Goal: Information Seeking & Learning: Learn about a topic

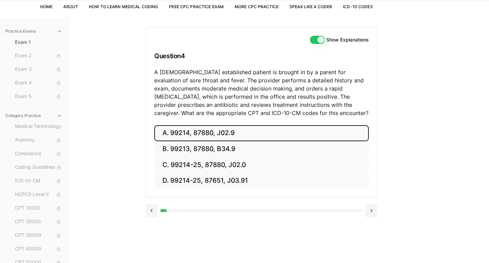
drag, startPoint x: 238, startPoint y: 133, endPoint x: 218, endPoint y: 134, distance: 19.8
click at [218, 134] on button "A. 99214, 87880, J02.9" at bounding box center [261, 133] width 215 height 16
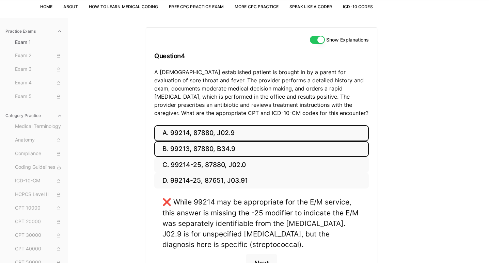
click at [240, 148] on button "B. 99213, 87880, B34.9" at bounding box center [261, 149] width 215 height 16
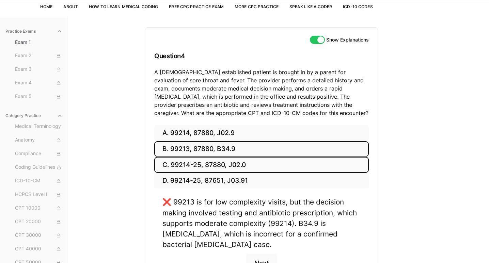
click at [234, 161] on button "C. 99214-25, 87880, J02.0" at bounding box center [261, 165] width 215 height 16
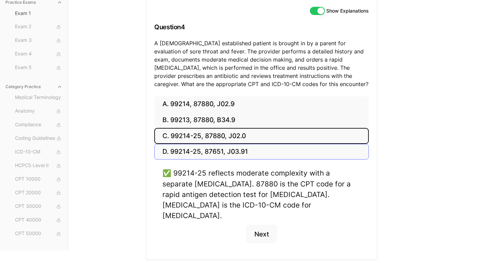
scroll to position [76, 0]
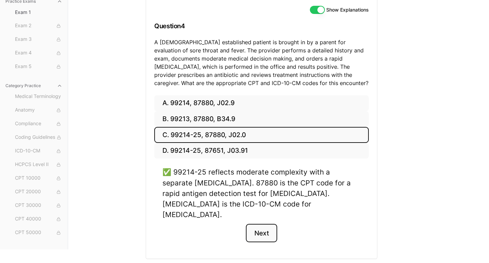
click at [270, 224] on button "Next" at bounding box center [261, 233] width 31 height 18
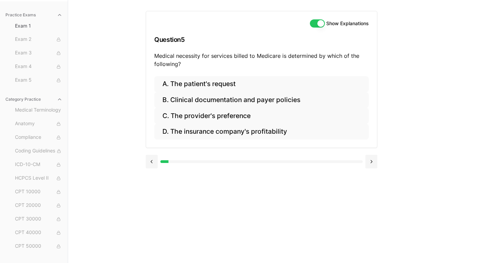
scroll to position [63, 0]
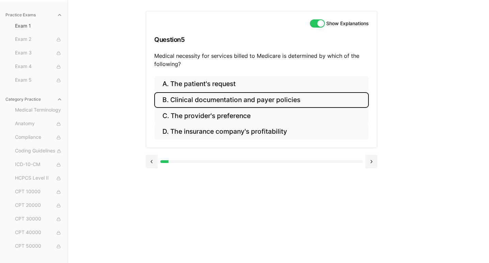
click at [276, 103] on button "B. Clinical documentation and payer policies" at bounding box center [261, 100] width 215 height 16
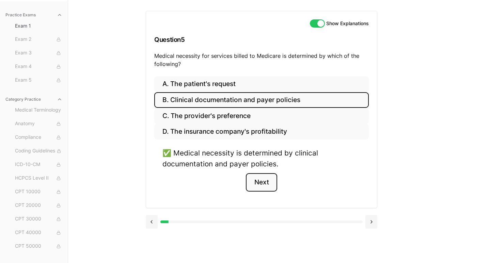
click at [267, 183] on button "Next" at bounding box center [261, 182] width 31 height 18
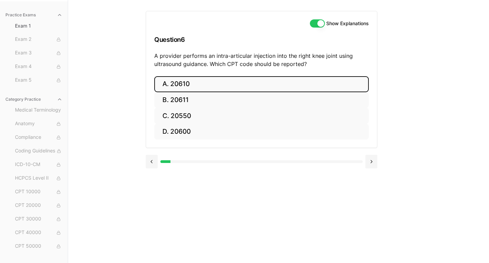
click at [209, 77] on button "A. 20610" at bounding box center [261, 84] width 215 height 16
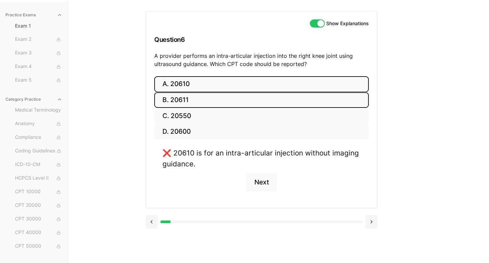
click at [205, 102] on button "B. 20611" at bounding box center [261, 100] width 215 height 16
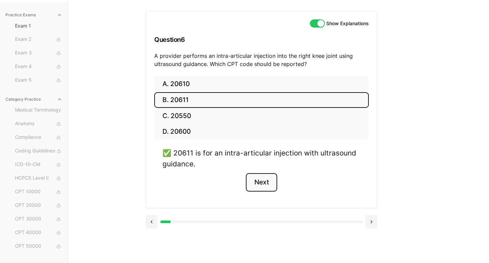
click at [258, 178] on button "Next" at bounding box center [261, 182] width 31 height 18
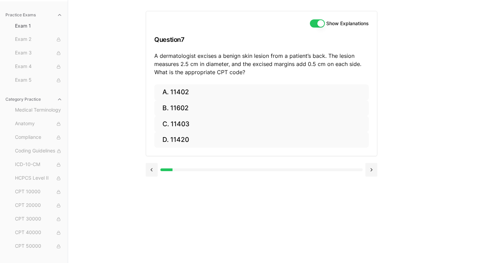
click at [258, 178] on div at bounding box center [262, 169] width 232 height 26
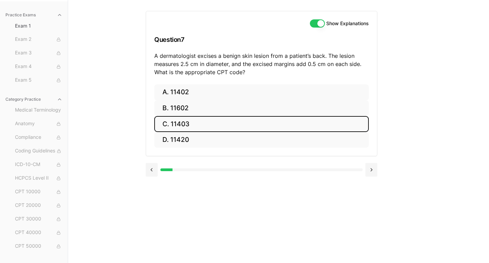
click at [201, 123] on button "C. 11403" at bounding box center [261, 124] width 215 height 16
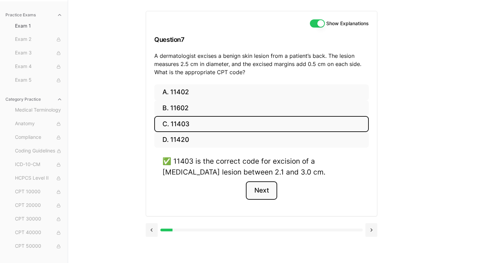
click at [270, 190] on button "Next" at bounding box center [261, 191] width 31 height 18
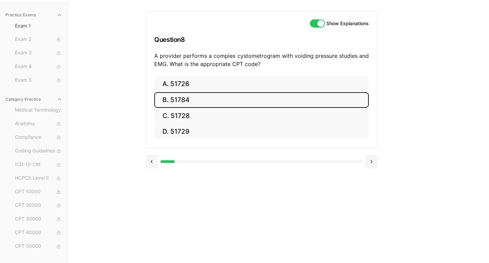
click at [213, 98] on button "B. 51784" at bounding box center [261, 100] width 215 height 16
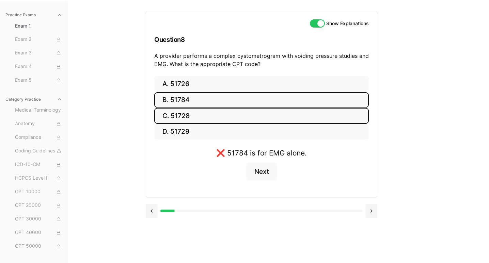
click at [213, 108] on button "C. 51728" at bounding box center [261, 116] width 215 height 16
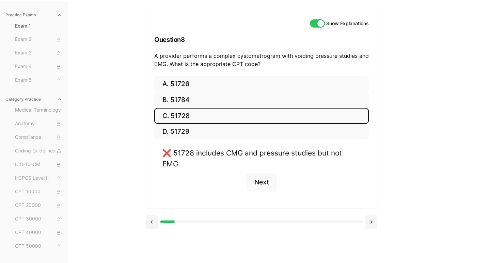
click at [213, 121] on button "C. 51728" at bounding box center [261, 116] width 215 height 16
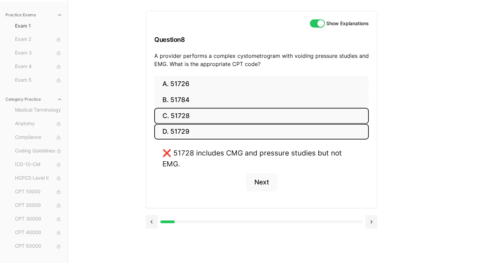
click at [214, 124] on button "D. 51729" at bounding box center [261, 132] width 215 height 16
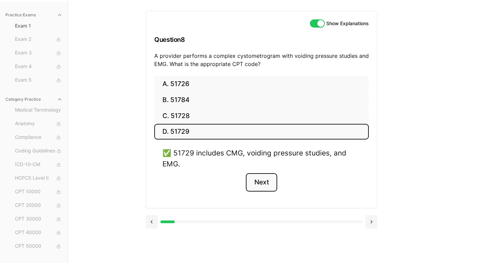
click at [261, 177] on button "Next" at bounding box center [261, 182] width 31 height 18
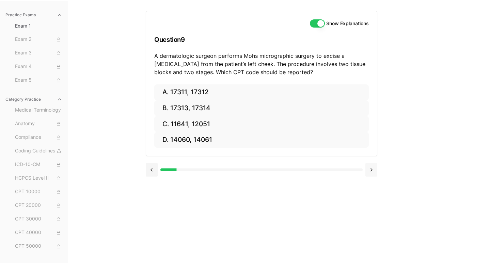
click at [374, 171] on button at bounding box center [372, 170] width 12 height 14
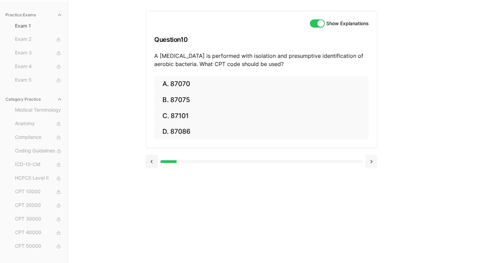
click at [374, 171] on div at bounding box center [262, 161] width 232 height 26
click at [370, 163] on button at bounding box center [372, 162] width 12 height 14
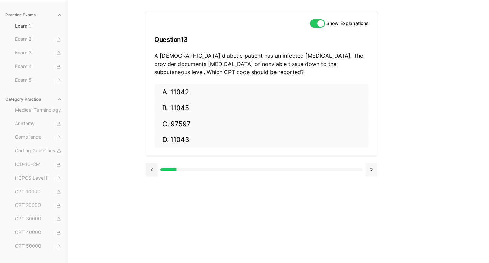
click at [370, 163] on div at bounding box center [262, 169] width 232 height 26
click at [372, 171] on button at bounding box center [372, 170] width 12 height 14
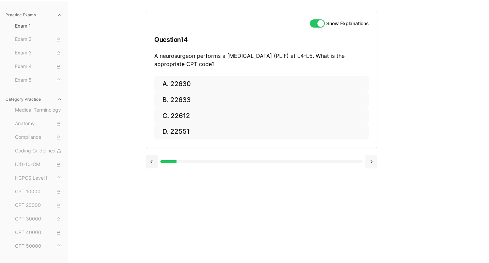
click at [371, 160] on button at bounding box center [372, 162] width 12 height 14
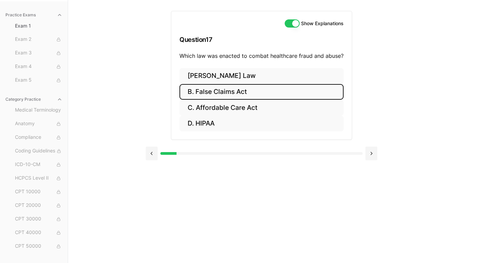
click at [229, 98] on button "B. False Claims Act" at bounding box center [262, 92] width 164 height 16
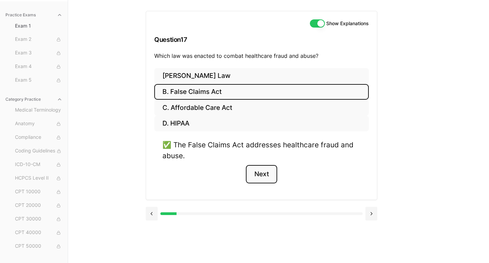
click at [259, 174] on button "Next" at bounding box center [261, 174] width 31 height 18
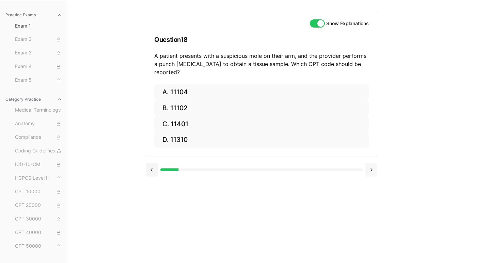
click at [373, 163] on button at bounding box center [372, 170] width 12 height 14
click at [373, 159] on div at bounding box center [262, 169] width 232 height 26
click at [373, 166] on button at bounding box center [372, 170] width 12 height 14
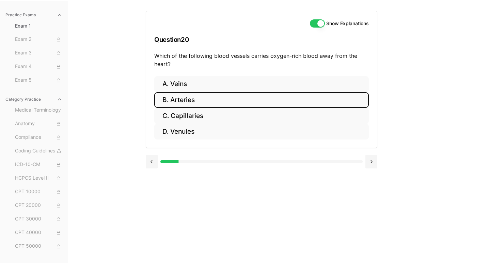
click at [242, 99] on button "B. Arteries" at bounding box center [261, 100] width 215 height 16
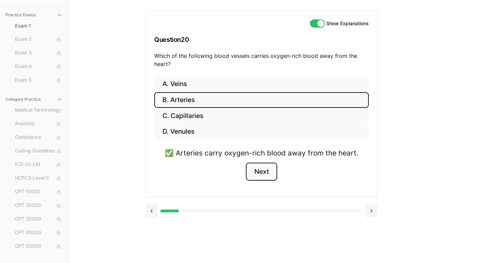
click at [272, 172] on button "Next" at bounding box center [261, 172] width 31 height 18
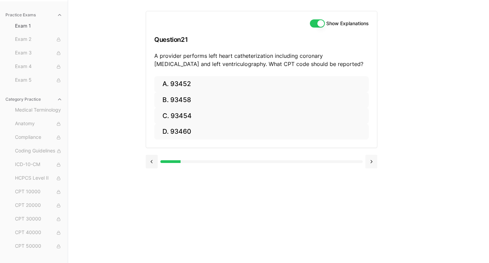
click at [374, 161] on button at bounding box center [372, 162] width 12 height 14
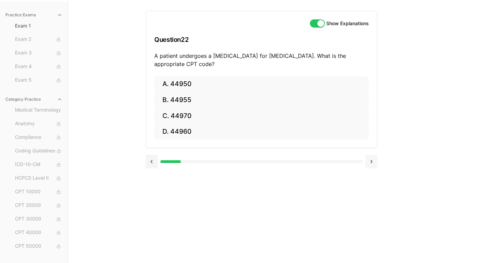
click at [374, 161] on button at bounding box center [372, 162] width 12 height 14
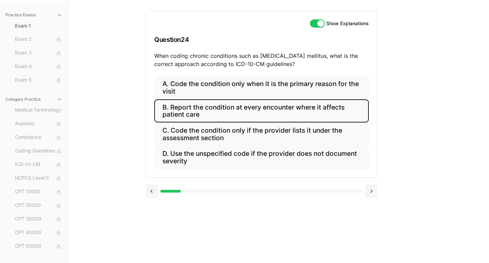
click at [354, 116] on button "B. Report the condition at every encounter where it affects patient care" at bounding box center [261, 111] width 215 height 23
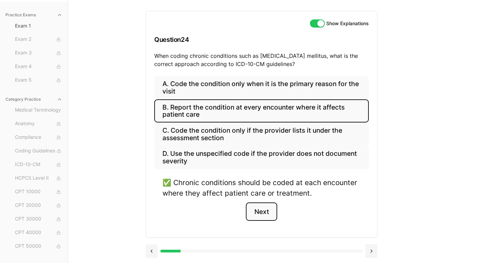
click at [258, 212] on button "Next" at bounding box center [261, 212] width 31 height 18
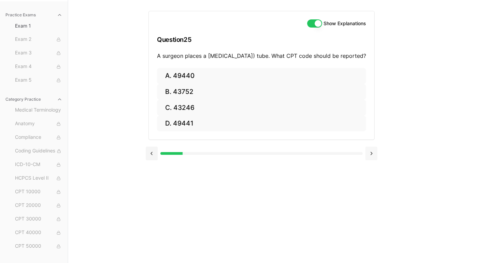
click at [371, 159] on button at bounding box center [372, 154] width 12 height 14
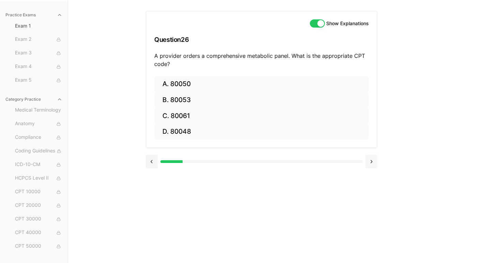
click at [370, 159] on button at bounding box center [372, 162] width 12 height 14
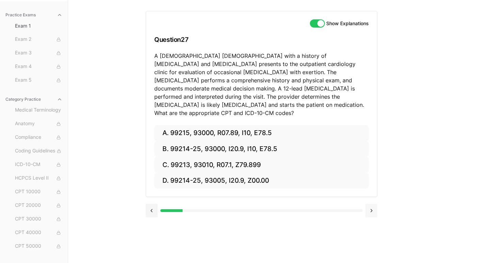
click at [370, 159] on div "A. 99215, 93000, R07.89, I10, E78.5 B. 99214-25, 93000, I20.9, I10, E78.5 C. 99…" at bounding box center [261, 161] width 231 height 72
click at [375, 197] on div at bounding box center [262, 210] width 232 height 26
click at [375, 204] on button at bounding box center [372, 211] width 12 height 14
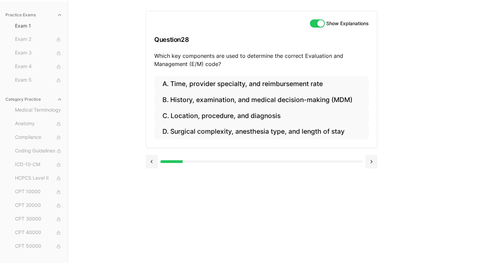
drag, startPoint x: 388, startPoint y: 148, endPoint x: 384, endPoint y: 139, distance: 9.3
click at [385, 142] on div "Show Explanations Question 28 Which key components are used to determine the co…" at bounding box center [279, 131] width 266 height 263
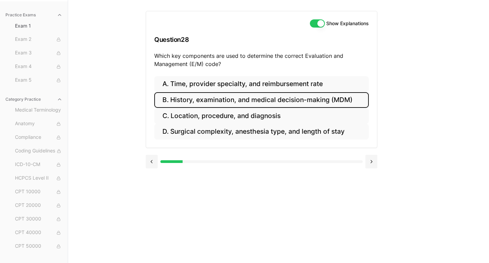
click at [345, 101] on button "B. History, examination, and medical decision-making (MDM)" at bounding box center [261, 100] width 215 height 16
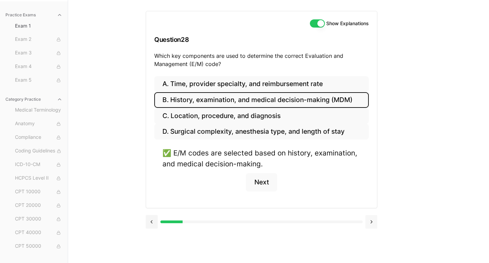
click at [371, 223] on button at bounding box center [372, 222] width 12 height 14
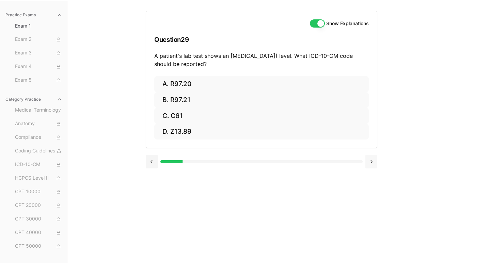
click at [371, 159] on button at bounding box center [372, 162] width 12 height 14
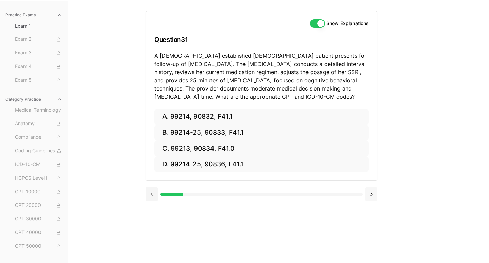
click at [371, 159] on div "A. 99214, 90832, F41.1 B. 99214-25, 90833, F41.1 C. 99213, 90834, F41.0 D. 9921…" at bounding box center [261, 145] width 231 height 72
click at [371, 192] on button at bounding box center [372, 195] width 12 height 14
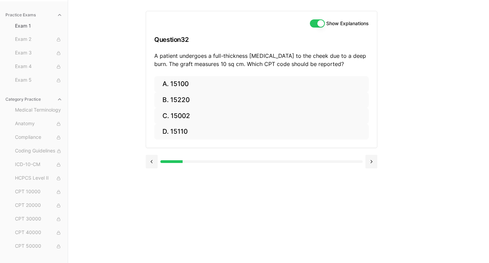
click at [371, 192] on div "Show Explanations Question 32 A patient undergoes a full-thickness [MEDICAL_DAT…" at bounding box center [279, 131] width 266 height 263
click at [371, 160] on button at bounding box center [372, 162] width 12 height 14
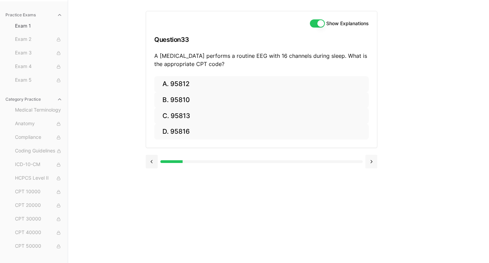
click at [371, 160] on button at bounding box center [372, 162] width 12 height 14
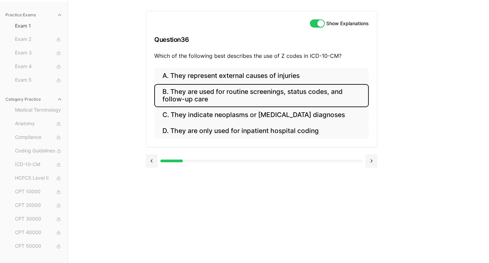
click at [329, 95] on button "B. They are used for routine screenings, status codes, and follow-up care" at bounding box center [261, 95] width 215 height 23
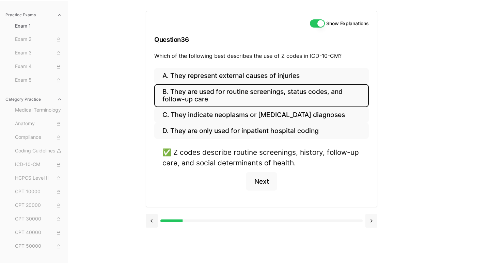
click at [373, 222] on button at bounding box center [372, 221] width 12 height 14
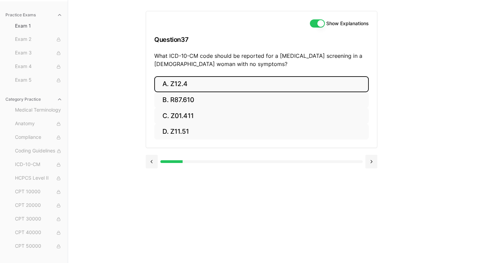
click at [331, 85] on button "A. Z12.4" at bounding box center [261, 84] width 215 height 16
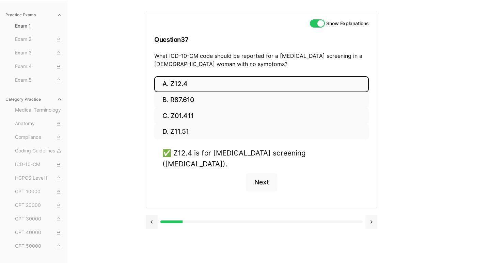
click at [373, 215] on button at bounding box center [372, 222] width 12 height 14
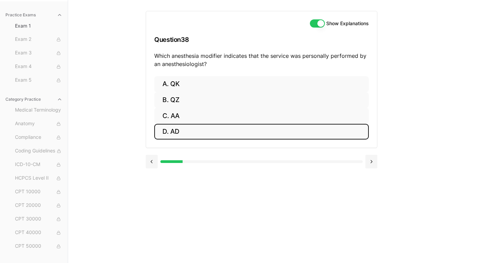
click at [329, 133] on button "D. AD" at bounding box center [261, 132] width 215 height 16
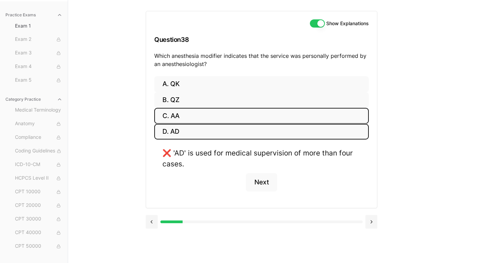
click at [325, 119] on button "C. AA" at bounding box center [261, 116] width 215 height 16
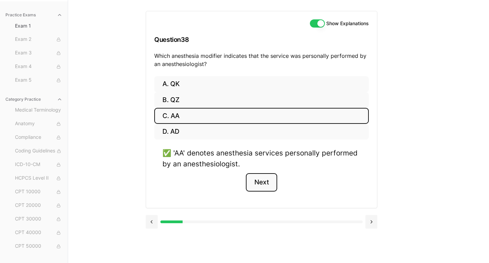
click at [267, 178] on button "Next" at bounding box center [261, 182] width 31 height 18
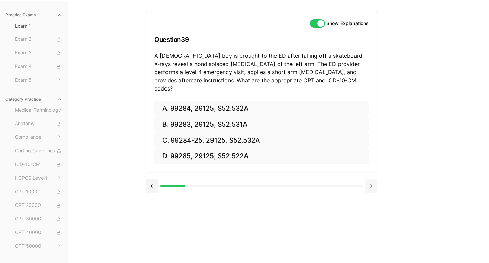
click at [369, 184] on button at bounding box center [372, 187] width 12 height 14
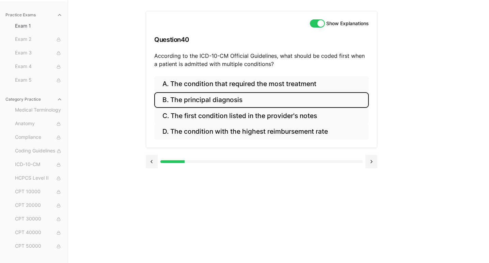
click at [310, 104] on button "B. The principal diagnosis" at bounding box center [261, 100] width 215 height 16
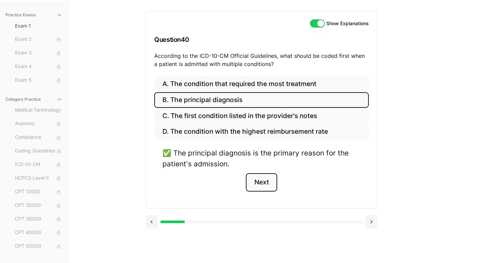
click at [273, 182] on button "Next" at bounding box center [261, 182] width 31 height 18
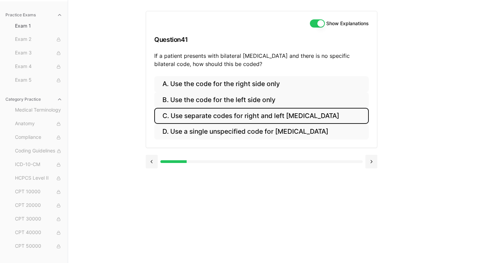
click at [300, 117] on button "C. Use separate codes for right and left [MEDICAL_DATA]" at bounding box center [261, 116] width 215 height 16
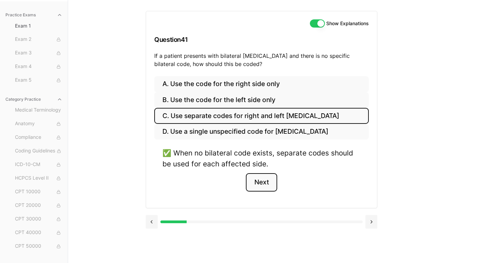
click at [265, 181] on button "Next" at bounding box center [261, 182] width 31 height 18
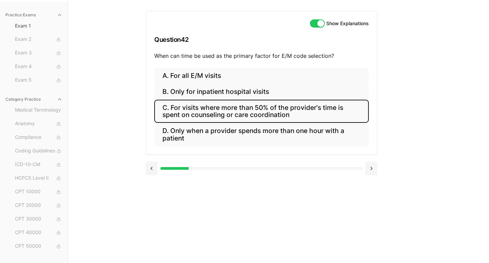
click at [231, 110] on button "C. For visits where more than 50% of the provider's time is spent on counseling…" at bounding box center [261, 111] width 215 height 23
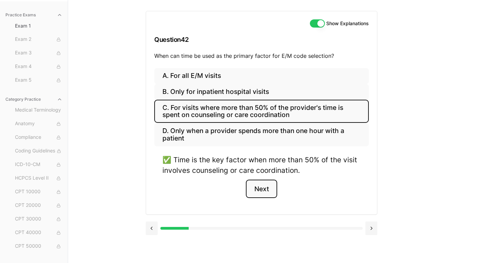
click at [262, 190] on button "Next" at bounding box center [261, 189] width 31 height 18
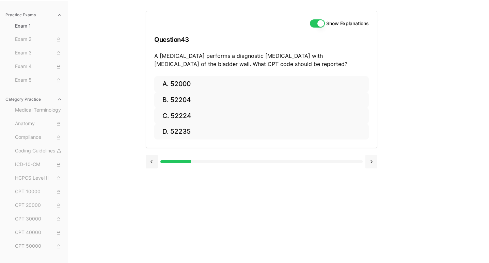
click at [374, 164] on button at bounding box center [372, 162] width 12 height 14
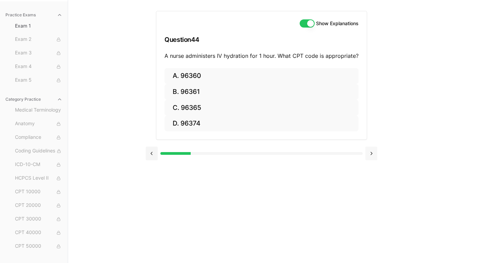
click at [374, 164] on div at bounding box center [262, 153] width 232 height 26
click at [373, 155] on button at bounding box center [372, 154] width 12 height 14
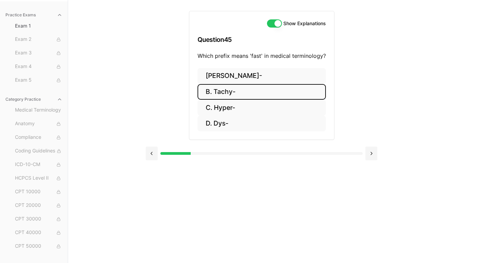
click at [295, 93] on button "B. Tachy-" at bounding box center [262, 92] width 128 height 16
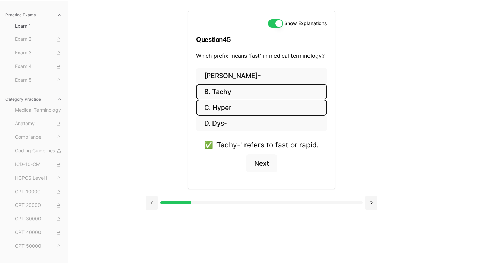
click at [272, 112] on button "C. Hyper-" at bounding box center [261, 108] width 131 height 16
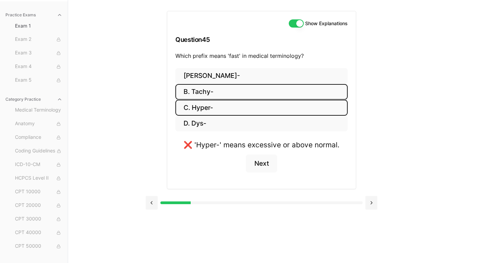
click at [269, 94] on button "B. Tachy-" at bounding box center [262, 92] width 172 height 16
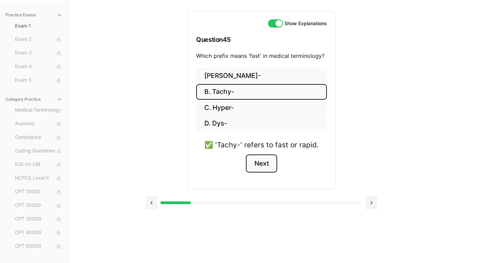
click at [258, 159] on button "Next" at bounding box center [261, 164] width 31 height 18
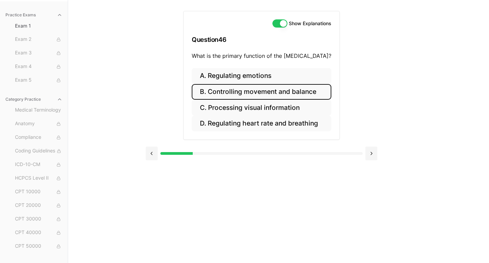
click at [260, 92] on button "B. Controlling movement and balance" at bounding box center [262, 92] width 140 height 16
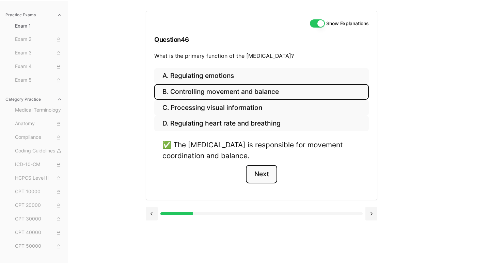
click at [257, 173] on button "Next" at bounding box center [261, 174] width 31 height 18
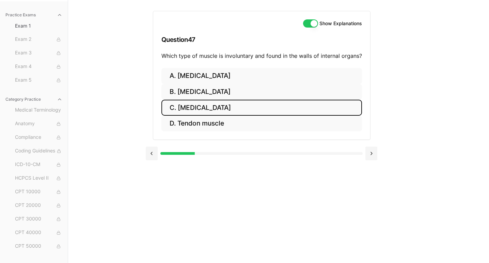
click at [228, 108] on button "C. [MEDICAL_DATA]" at bounding box center [262, 108] width 201 height 16
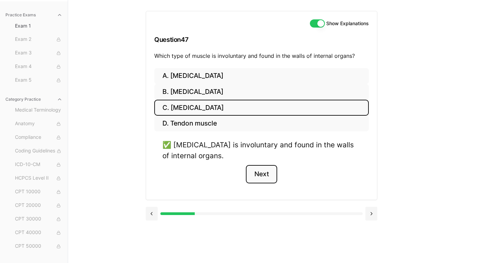
click at [272, 177] on button "Next" at bounding box center [261, 174] width 31 height 18
